Goal: Information Seeking & Learning: Learn about a topic

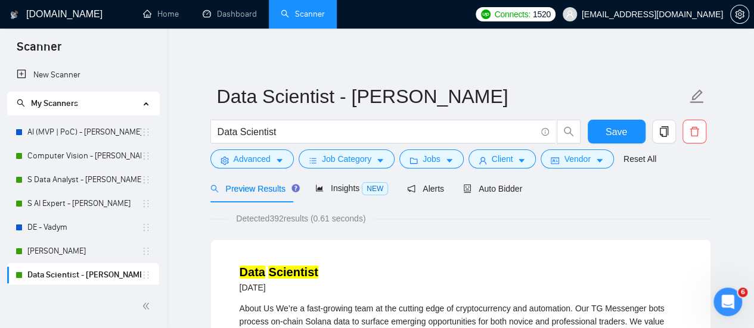
click at [614, 194] on div "Preview Results Insights NEW Alerts Auto Bidder" at bounding box center [460, 189] width 501 height 28
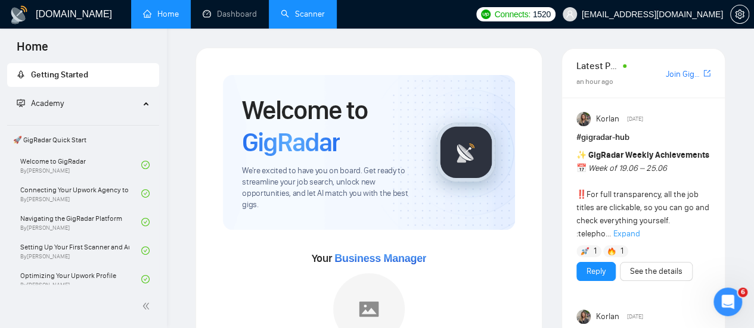
click at [301, 15] on link "Scanner" at bounding box center [303, 14] width 44 height 10
